Goal: Task Accomplishment & Management: Manage account settings

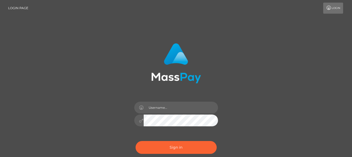
click at [166, 106] on input "text" at bounding box center [181, 108] width 74 height 12
click at [140, 108] on icon at bounding box center [141, 108] width 4 height 4
click at [147, 108] on input "text" at bounding box center [181, 108] width 74 height 12
click at [163, 109] on input "text" at bounding box center [181, 108] width 74 height 12
paste input "[EMAIL_ADDRESS][DOMAIN_NAME]"
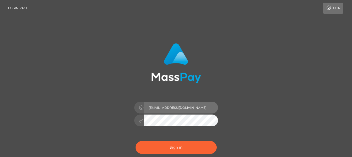
type input "[EMAIL_ADDRESS][DOMAIN_NAME]"
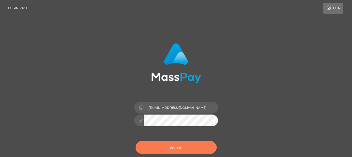
click at [165, 146] on button "Sign in" at bounding box center [176, 147] width 81 height 13
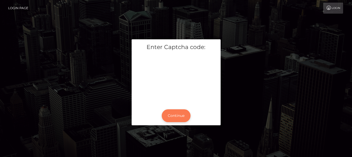
click at [180, 115] on button "Continue" at bounding box center [176, 115] width 29 height 13
